Goal: Task Accomplishment & Management: Manage account settings

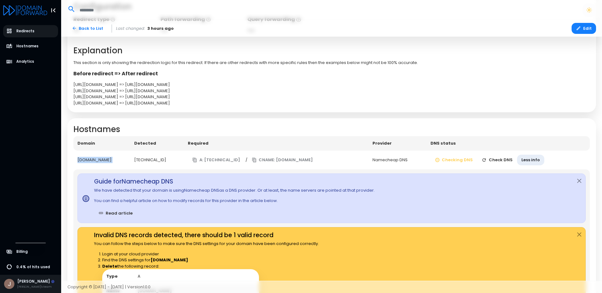
scroll to position [237, 0]
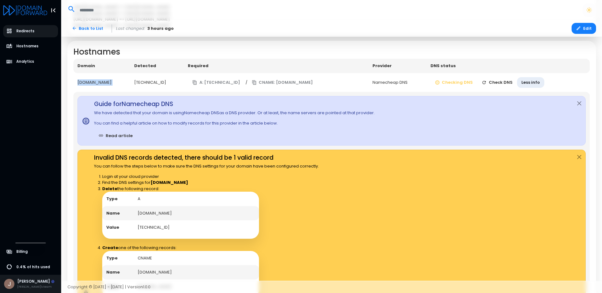
click at [494, 81] on button "Check DNS" at bounding box center [498, 82] width 40 height 11
click at [504, 82] on td "Checking DNS Checking Less info" at bounding box center [509, 82] width 161 height 19
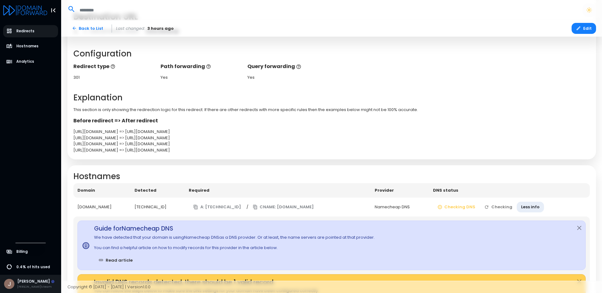
scroll to position [111, 0]
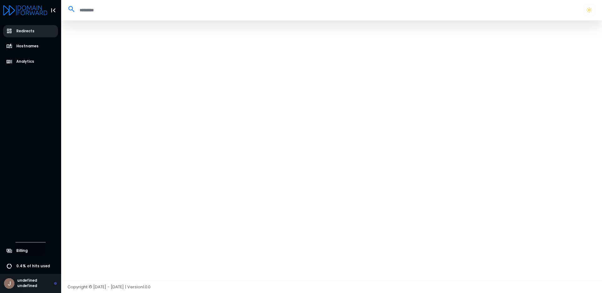
click at [27, 31] on span "Redirects" at bounding box center [25, 31] width 18 height 5
click at [24, 61] on span "Analytics" at bounding box center [25, 61] width 18 height 5
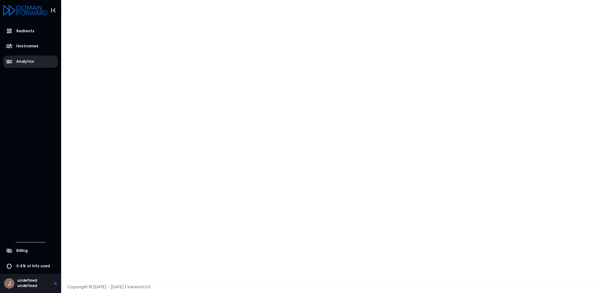
click at [24, 61] on span "Analytics" at bounding box center [25, 61] width 18 height 5
drag, startPoint x: 24, startPoint y: 18, endPoint x: 26, endPoint y: 14, distance: 4.5
click at [25, 17] on div at bounding box center [30, 10] width 55 height 20
click at [33, 10] on icon "Logo" at bounding box center [25, 10] width 44 height 10
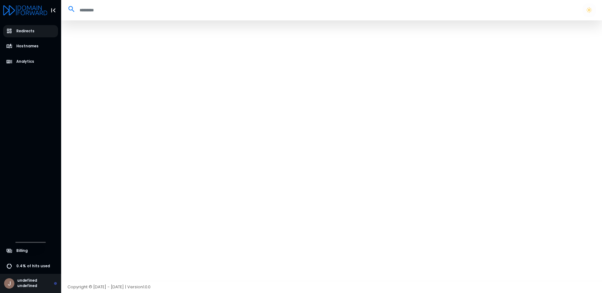
click at [33, 10] on icon "Logo" at bounding box center [25, 10] width 44 height 10
select select "**"
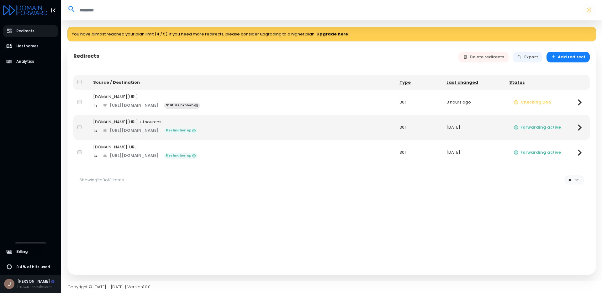
click at [582, 103] on icon at bounding box center [580, 102] width 12 height 12
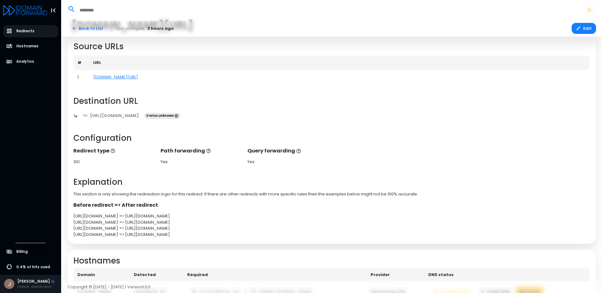
scroll to position [60, 0]
